Goal: Task Accomplishment & Management: Use online tool/utility

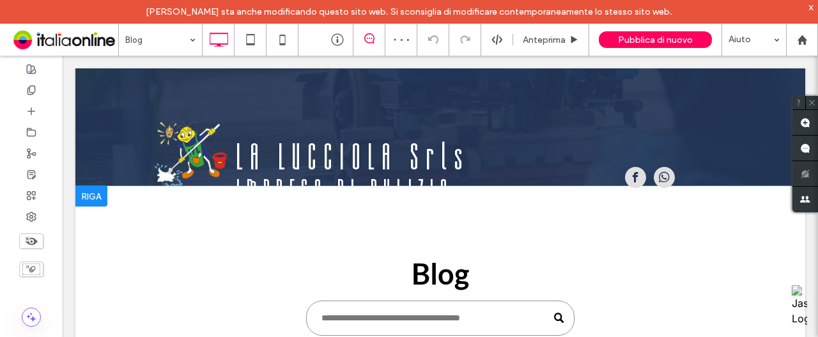
scroll to position [64, 0]
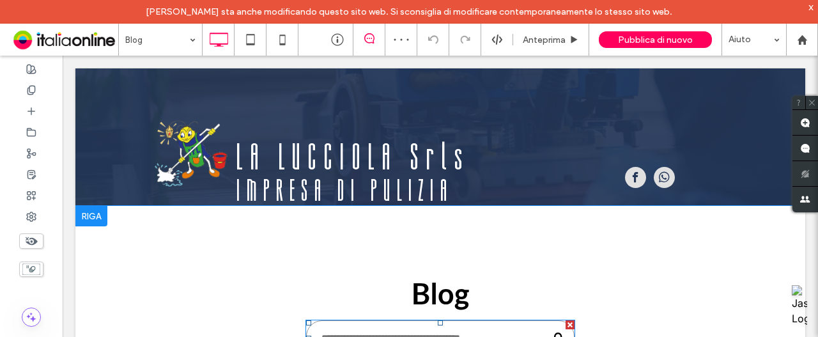
click at [335, 328] on input "Cerca" at bounding box center [440, 337] width 269 height 35
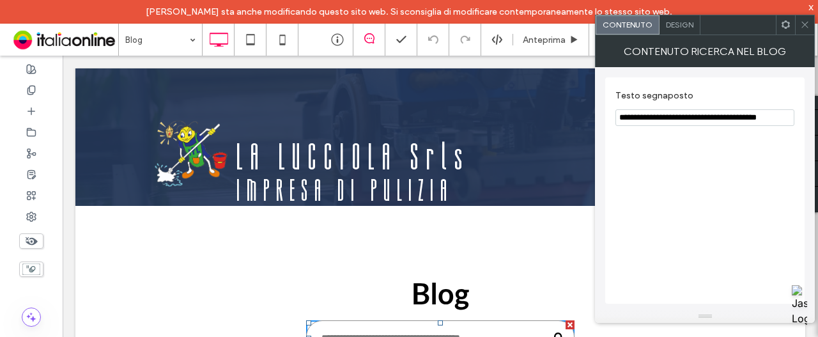
drag, startPoint x: 844, startPoint y: 178, endPoint x: 327, endPoint y: 59, distance: 530.1
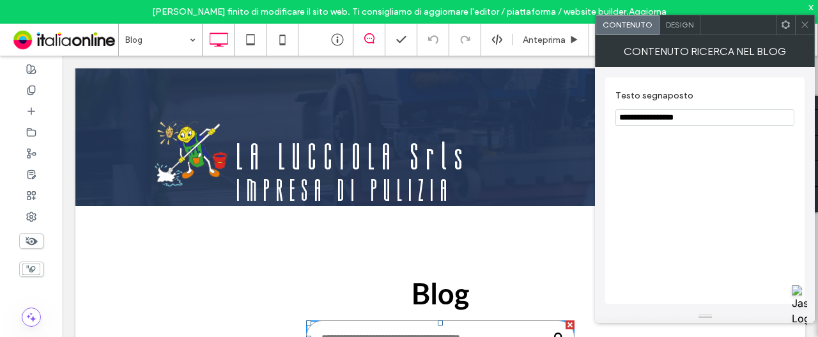
type input "**********"
click at [805, 33] on span at bounding box center [805, 24] width 10 height 19
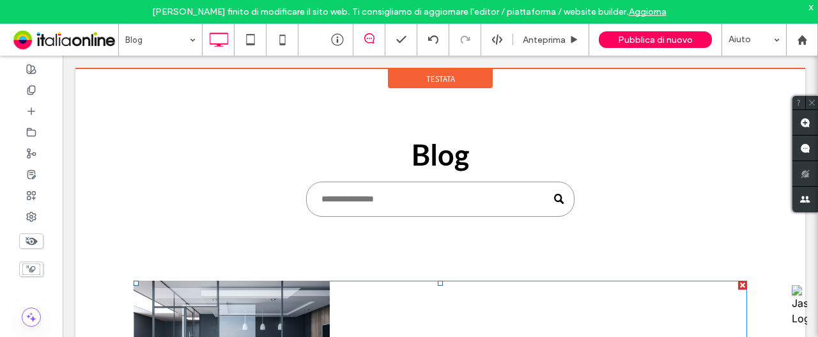
scroll to position [0, 0]
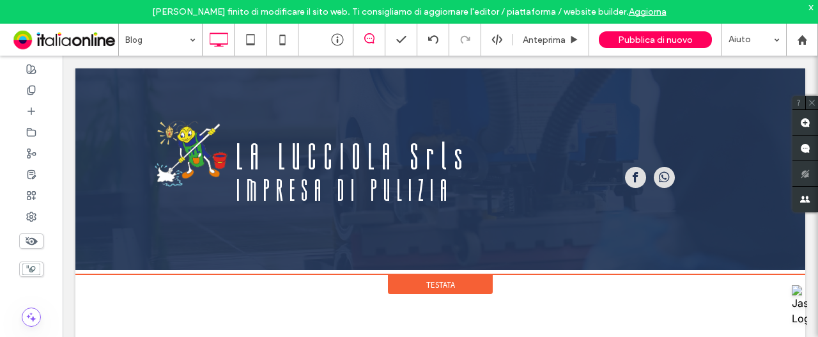
click at [419, 275] on div "Testata" at bounding box center [440, 284] width 105 height 19
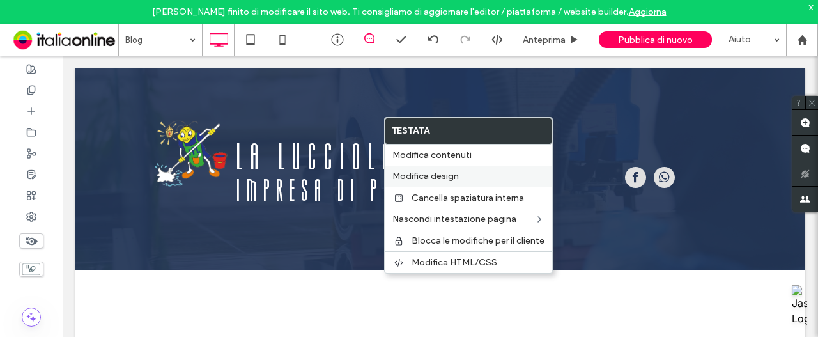
click at [471, 176] on label "Modifica design" at bounding box center [469, 176] width 152 height 11
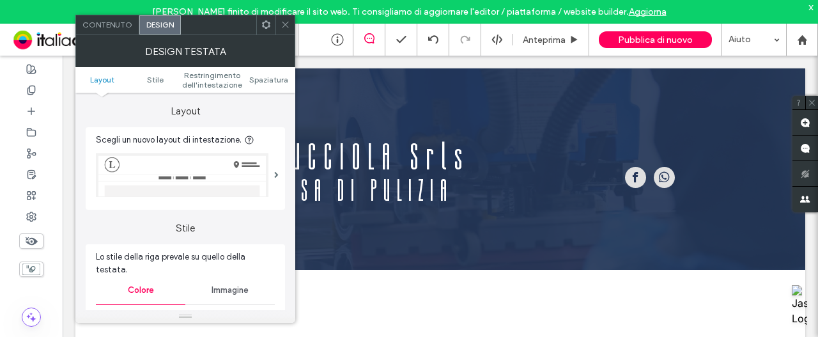
click at [115, 27] on span "Contenuto" at bounding box center [107, 25] width 50 height 10
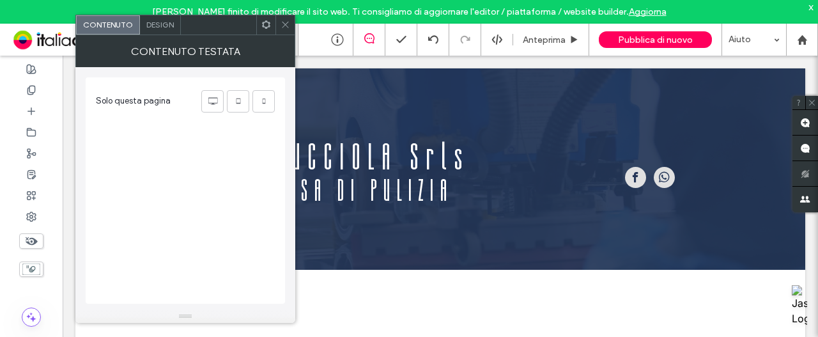
click at [166, 28] on span "Design" at bounding box center [159, 25] width 27 height 10
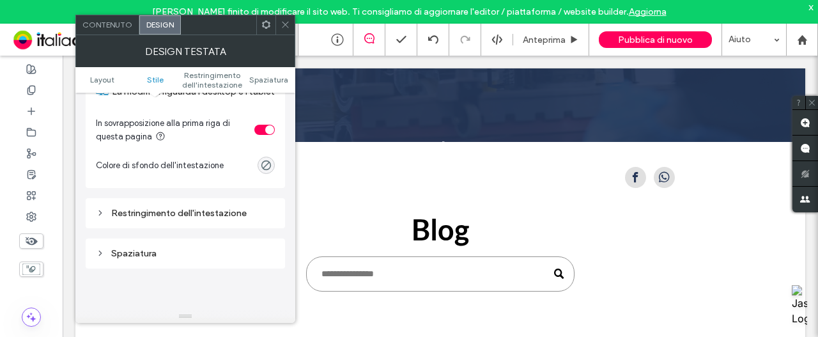
scroll to position [384, 0]
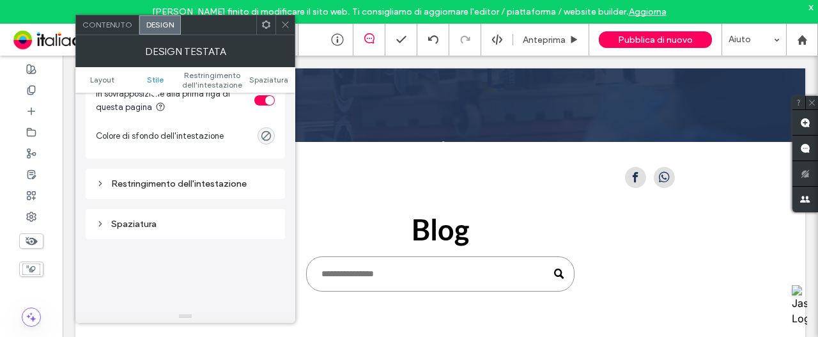
click at [160, 169] on div "Restringimento dell'intestazione" at bounding box center [185, 184] width 199 height 30
click at [160, 175] on div "Restringimento dell'intestazione" at bounding box center [185, 183] width 179 height 17
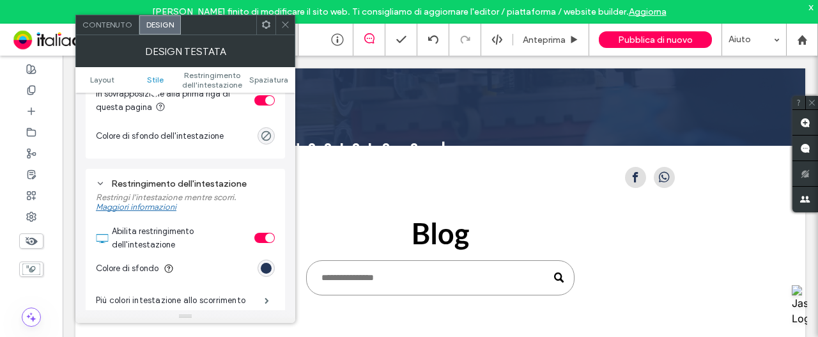
scroll to position [128, 0]
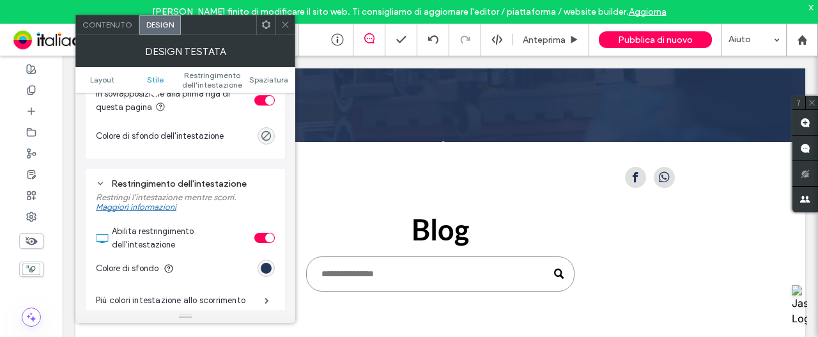
drag, startPoint x: 284, startPoint y: 22, endPoint x: 287, endPoint y: 55, distance: 32.8
click at [284, 22] on icon at bounding box center [286, 25] width 10 height 10
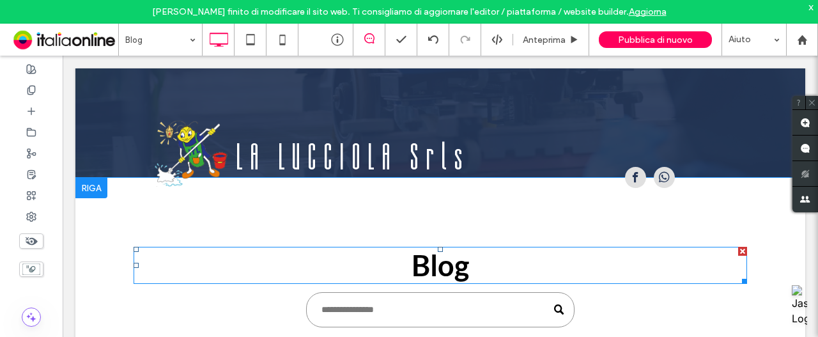
scroll to position [64, 0]
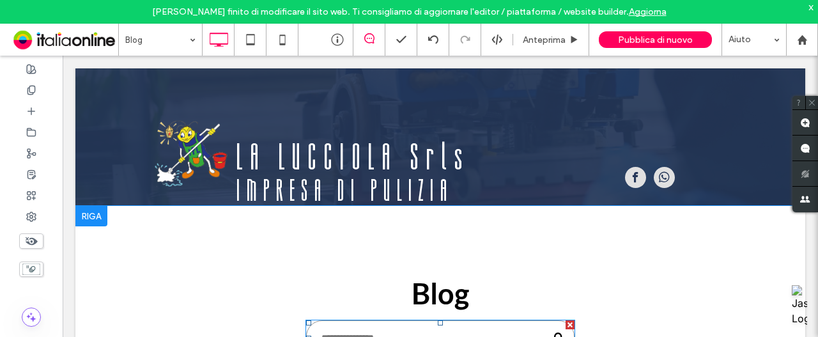
click at [340, 328] on input "Cerca" at bounding box center [440, 337] width 269 height 35
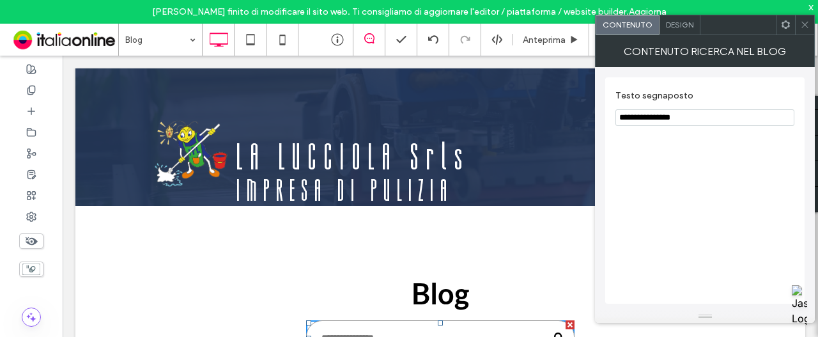
click at [699, 118] on input "**********" at bounding box center [705, 117] width 179 height 17
drag, startPoint x: 762, startPoint y: 173, endPoint x: 323, endPoint y: 115, distance: 442.4
click at [690, 116] on input "**********" at bounding box center [705, 117] width 179 height 17
type input "**********"
click at [658, 191] on div "**********" at bounding box center [704, 190] width 199 height 226
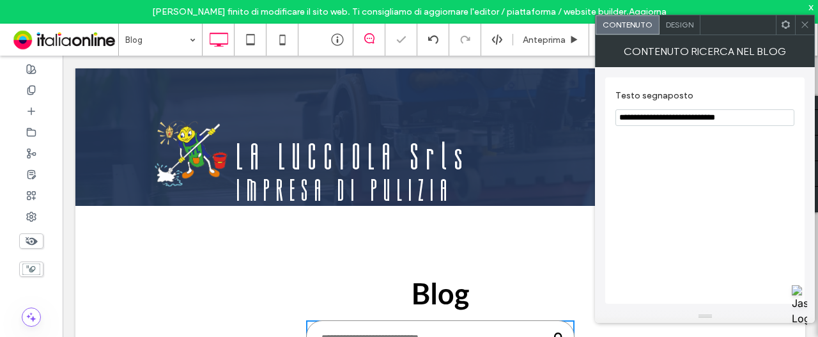
drag, startPoint x: 806, startPoint y: 22, endPoint x: 811, endPoint y: 265, distance: 243.6
click at [806, 22] on icon at bounding box center [805, 25] width 10 height 10
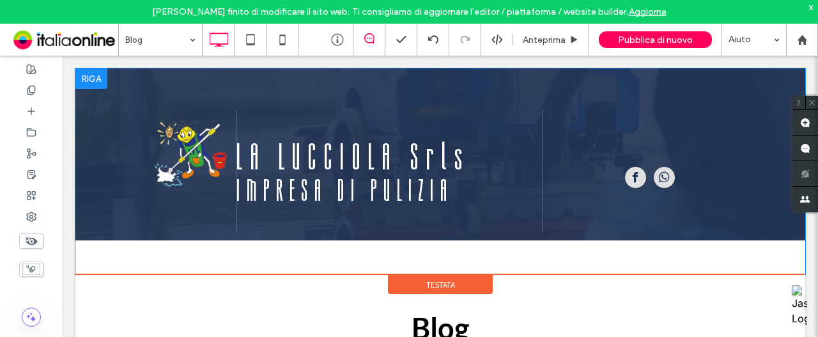
scroll to position [0, 0]
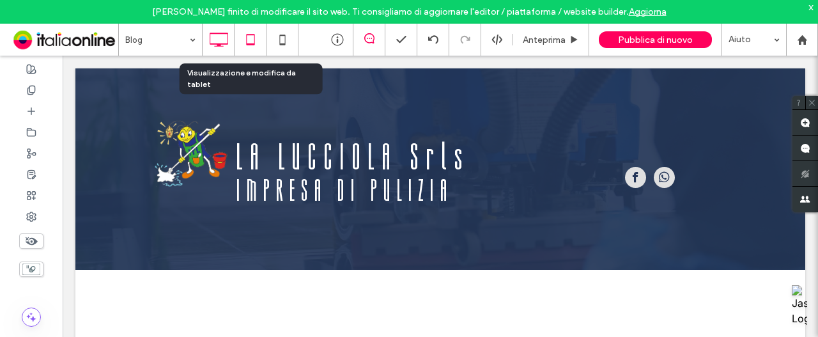
click at [251, 49] on icon at bounding box center [251, 40] width 26 height 26
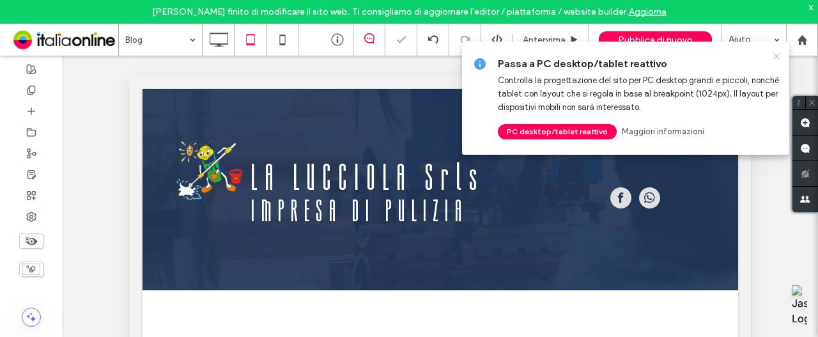
click at [776, 55] on icon at bounding box center [777, 56] width 10 height 10
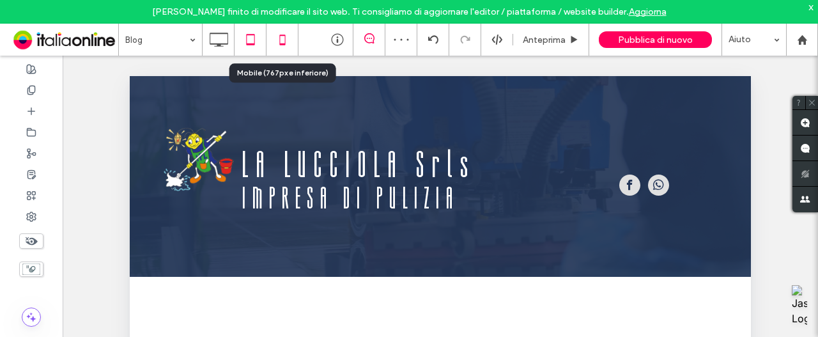
drag, startPoint x: 277, startPoint y: 36, endPoint x: 280, endPoint y: 47, distance: 11.2
click at [277, 36] on icon at bounding box center [283, 40] width 26 height 26
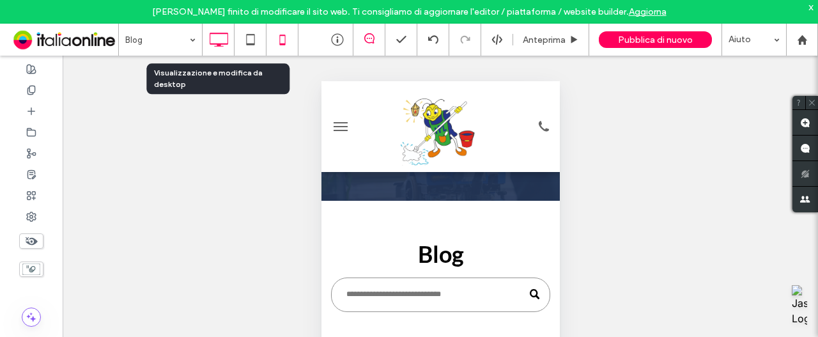
click at [214, 38] on icon at bounding box center [219, 40] width 26 height 26
